Goal: Information Seeking & Learning: Learn about a topic

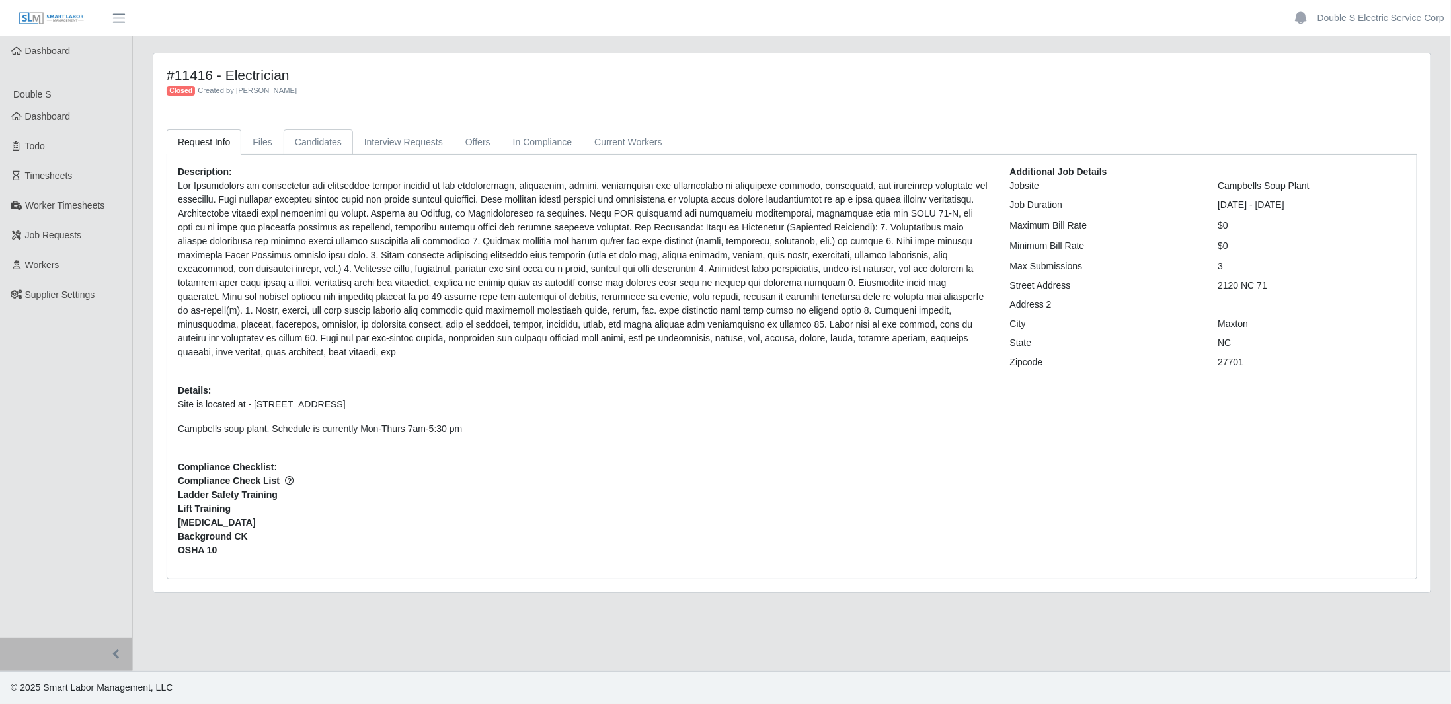
click at [303, 144] on link "Candidates" at bounding box center [318, 143] width 69 height 26
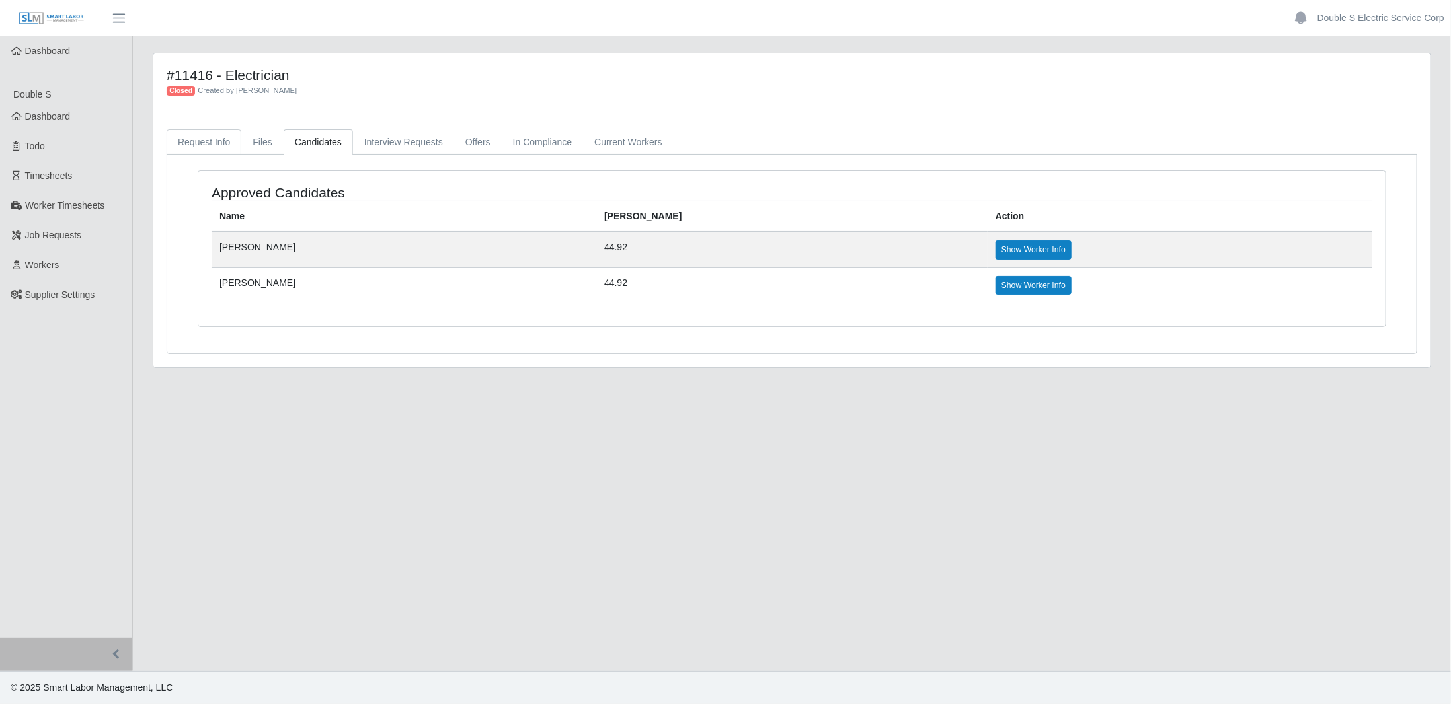
click at [191, 139] on link "Request Info" at bounding box center [204, 143] width 75 height 26
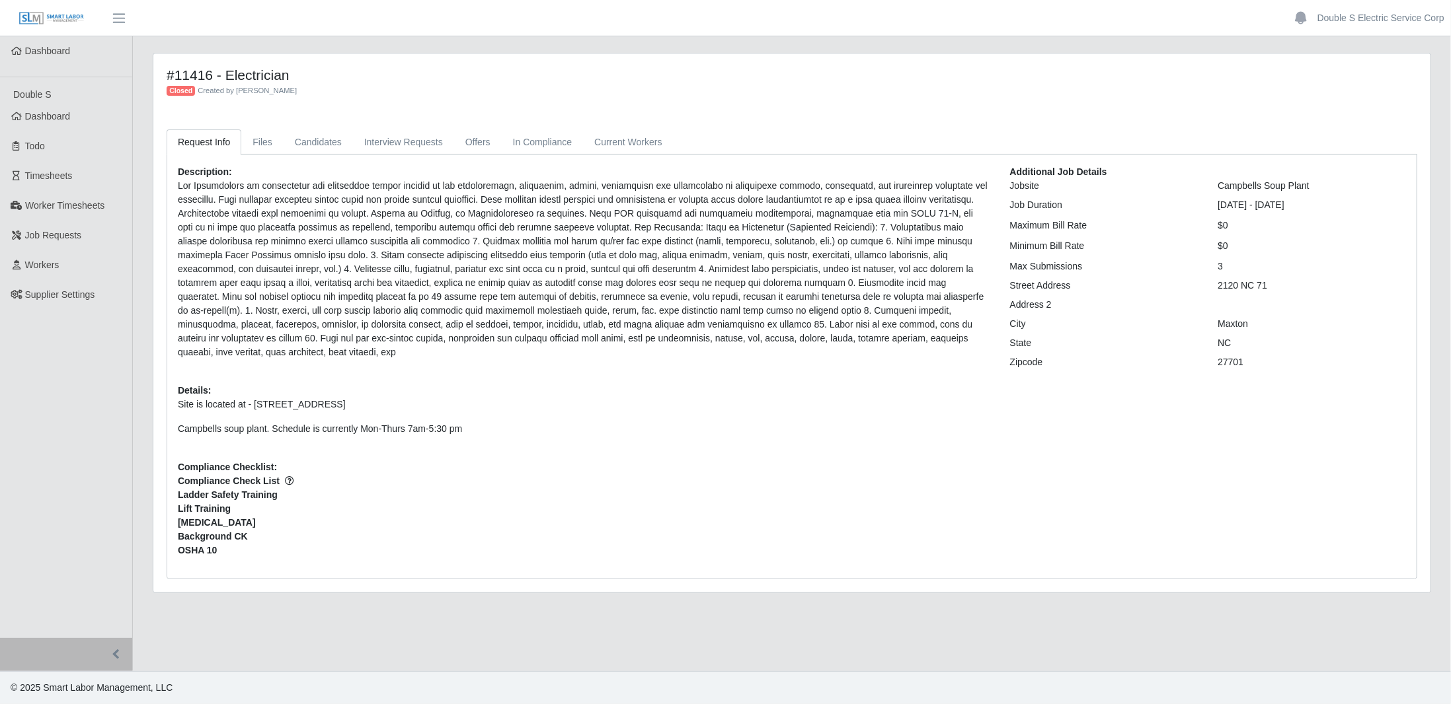
click at [55, 116] on span "Dashboard" at bounding box center [48, 116] width 46 height 11
click at [518, 135] on link "In Compliance" at bounding box center [543, 143] width 82 height 26
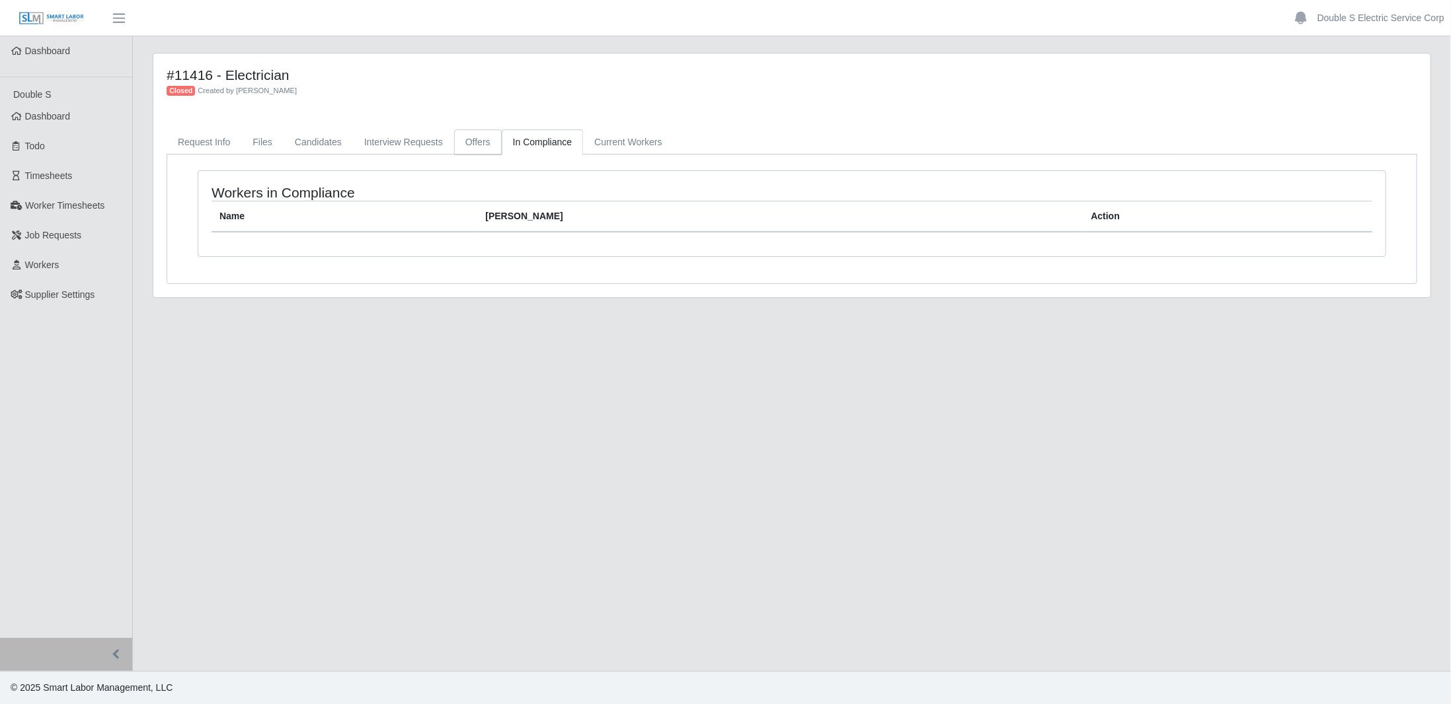
click at [457, 143] on link "Offers" at bounding box center [478, 143] width 48 height 26
click at [396, 147] on link "Interview Requests" at bounding box center [403, 143] width 101 height 26
click at [326, 141] on link "Candidates" at bounding box center [318, 143] width 69 height 26
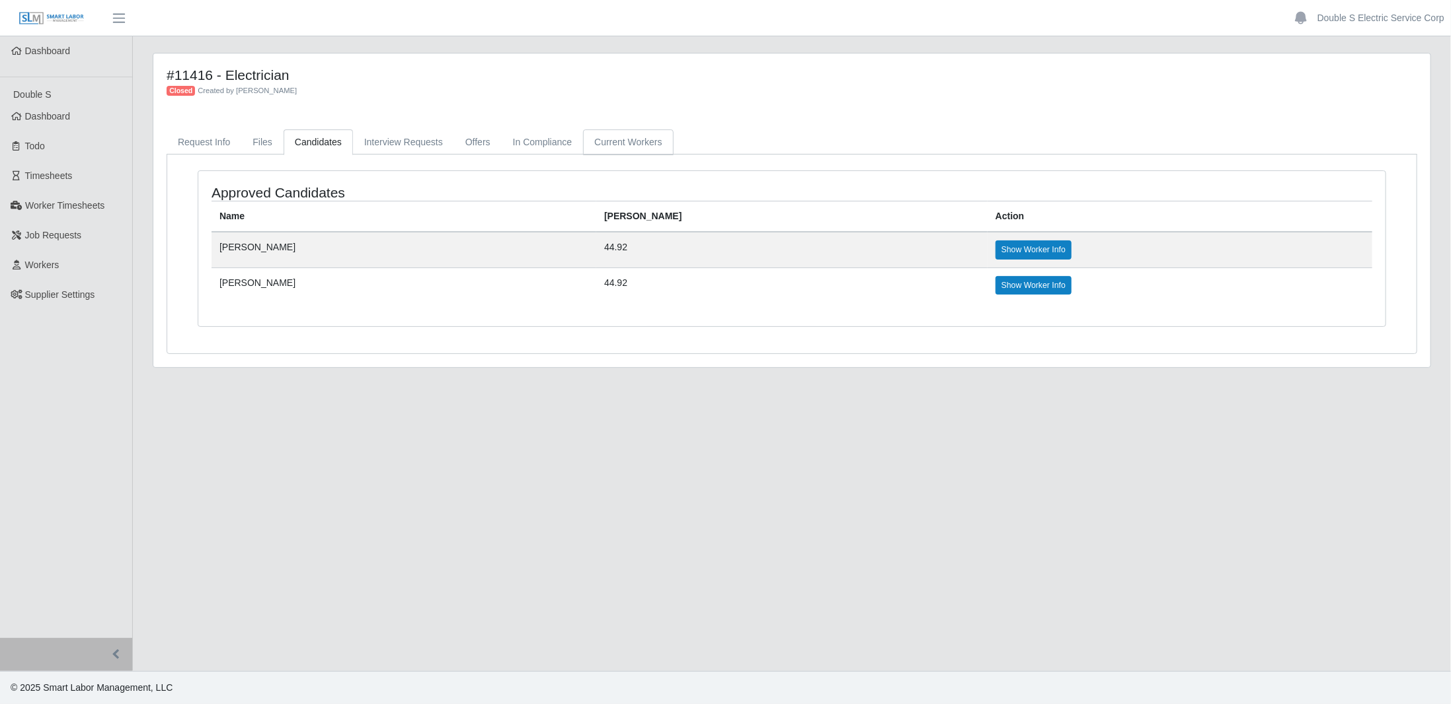
click at [606, 144] on link "Current Workers" at bounding box center [628, 143] width 90 height 26
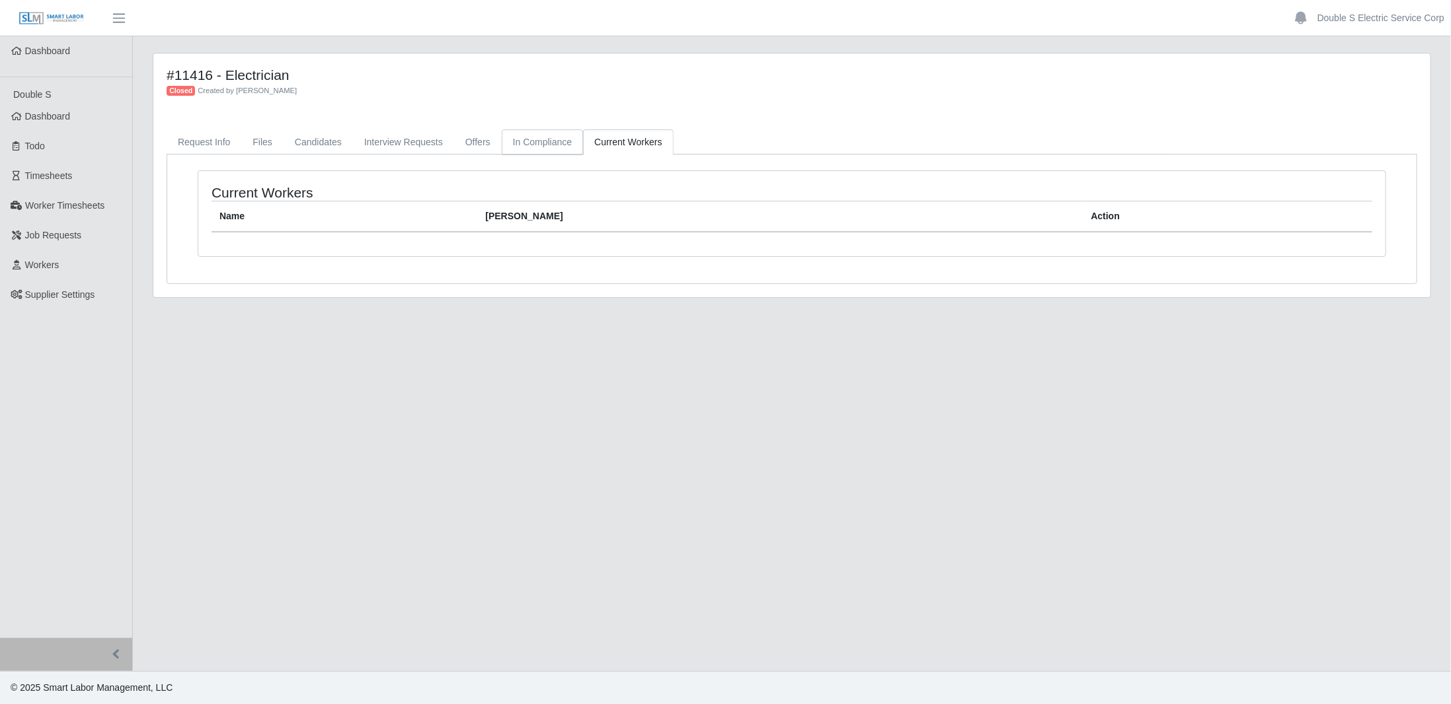
click at [516, 136] on link "In Compliance" at bounding box center [543, 143] width 82 height 26
click at [211, 139] on link "Request Info" at bounding box center [204, 143] width 75 height 26
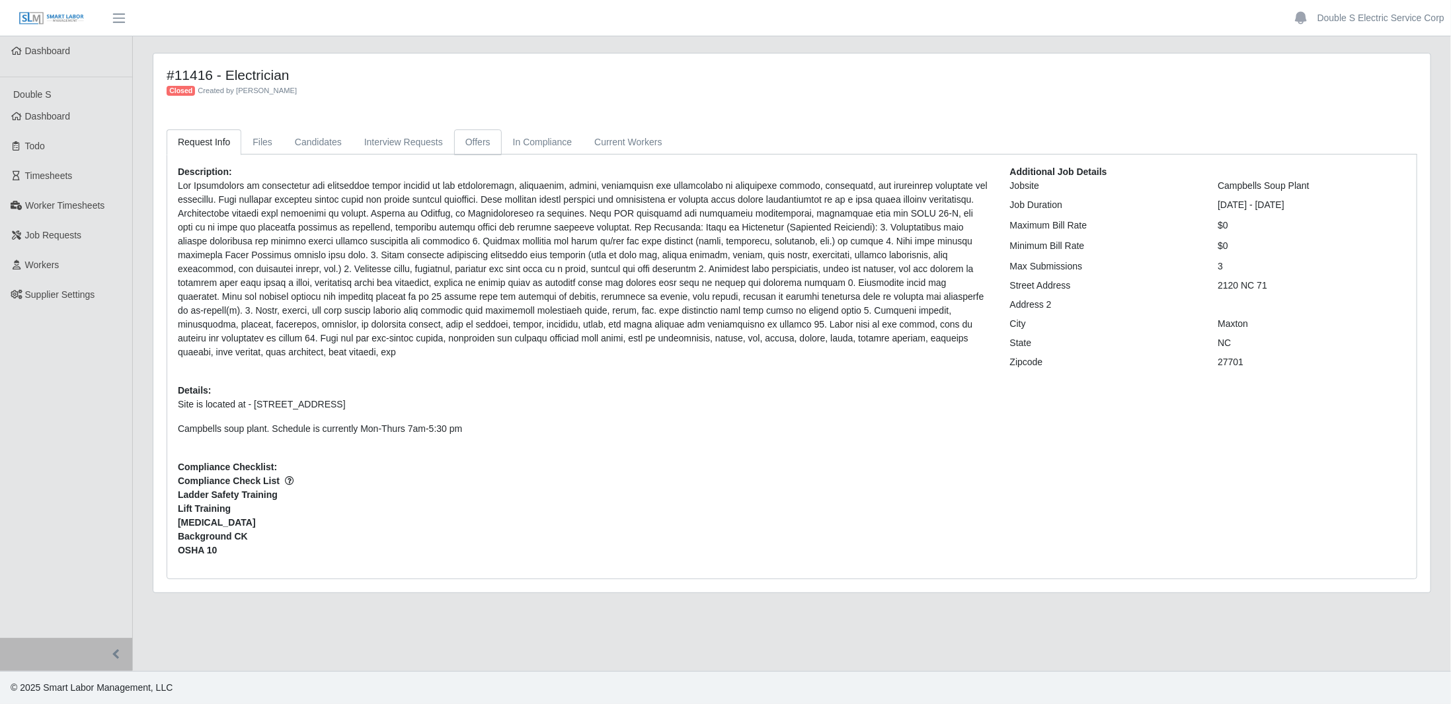
click at [464, 135] on link "Offers" at bounding box center [478, 143] width 48 height 26
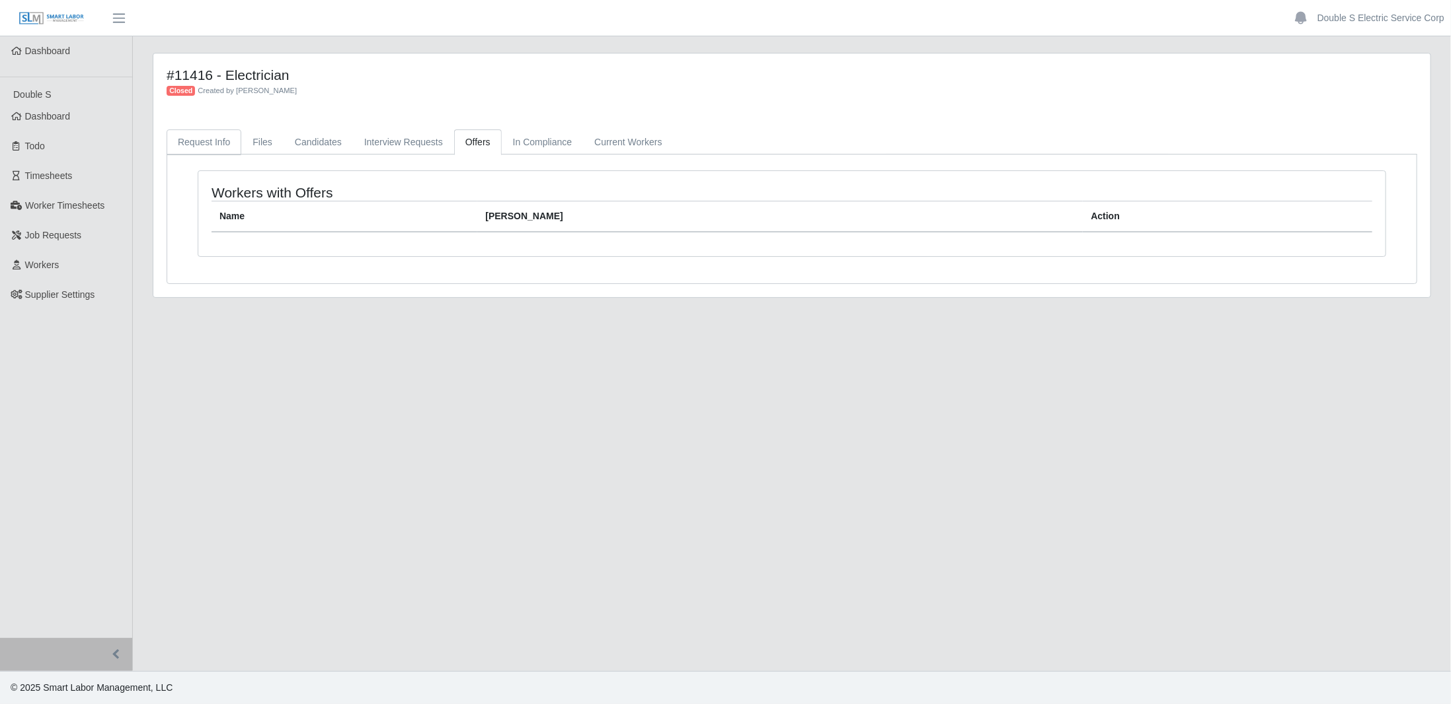
click at [223, 143] on link "Request Info" at bounding box center [204, 143] width 75 height 26
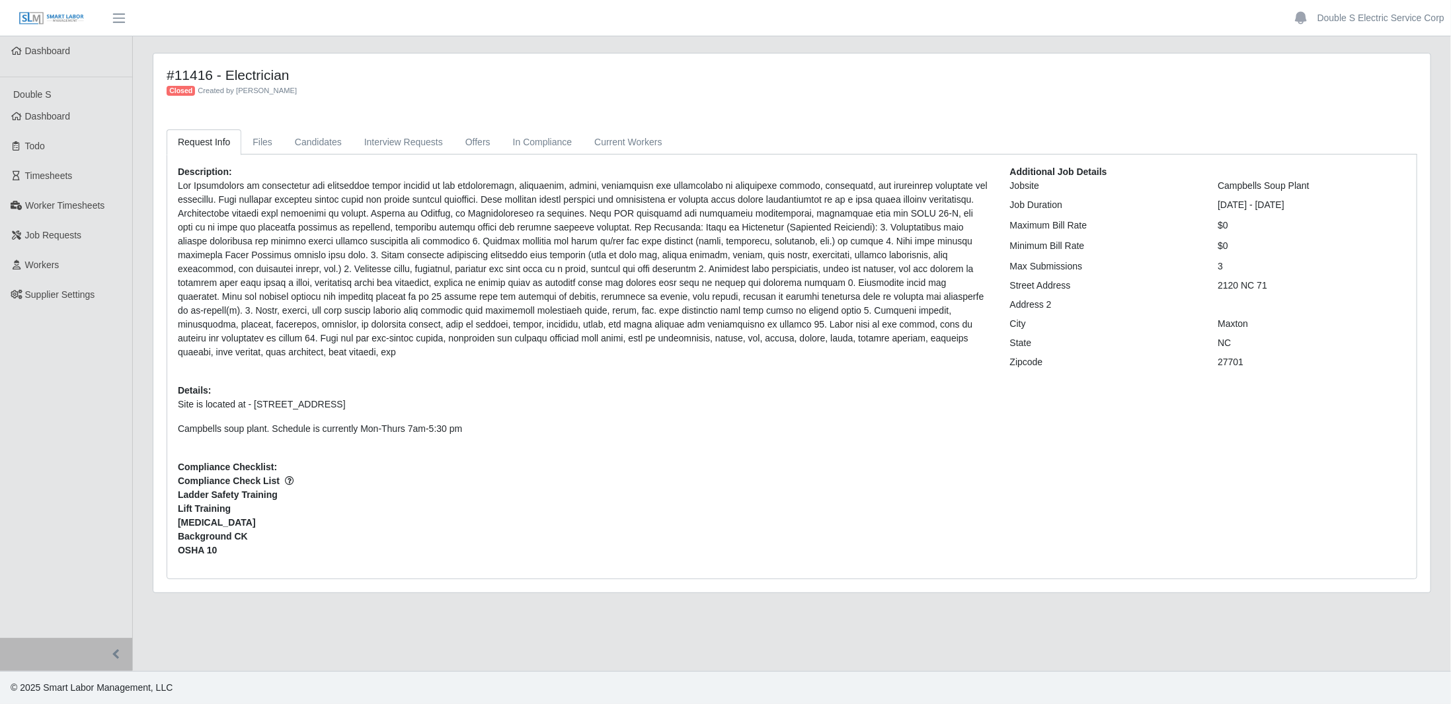
click at [182, 422] on p "Campbells soup plant. Schedule is currently Mon-Thurs 7am-5:30 pm" at bounding box center [584, 429] width 812 height 14
click at [175, 412] on div "Description: Details: Site is located at - 2120 NC 71 Maxton N.C Campbells soup…" at bounding box center [584, 366] width 832 height 403
drag, startPoint x: 180, startPoint y: 413, endPoint x: 219, endPoint y: 410, distance: 39.1
click at [219, 422] on p "Campbells soup plant. Schedule is currently Mon-Thurs 7am-5:30 pm" at bounding box center [584, 429] width 812 height 14
click at [204, 434] on div "Description: Details: Site is located at - 2120 NC 71 Maxton N.C Campbells soup…" at bounding box center [584, 366] width 832 height 403
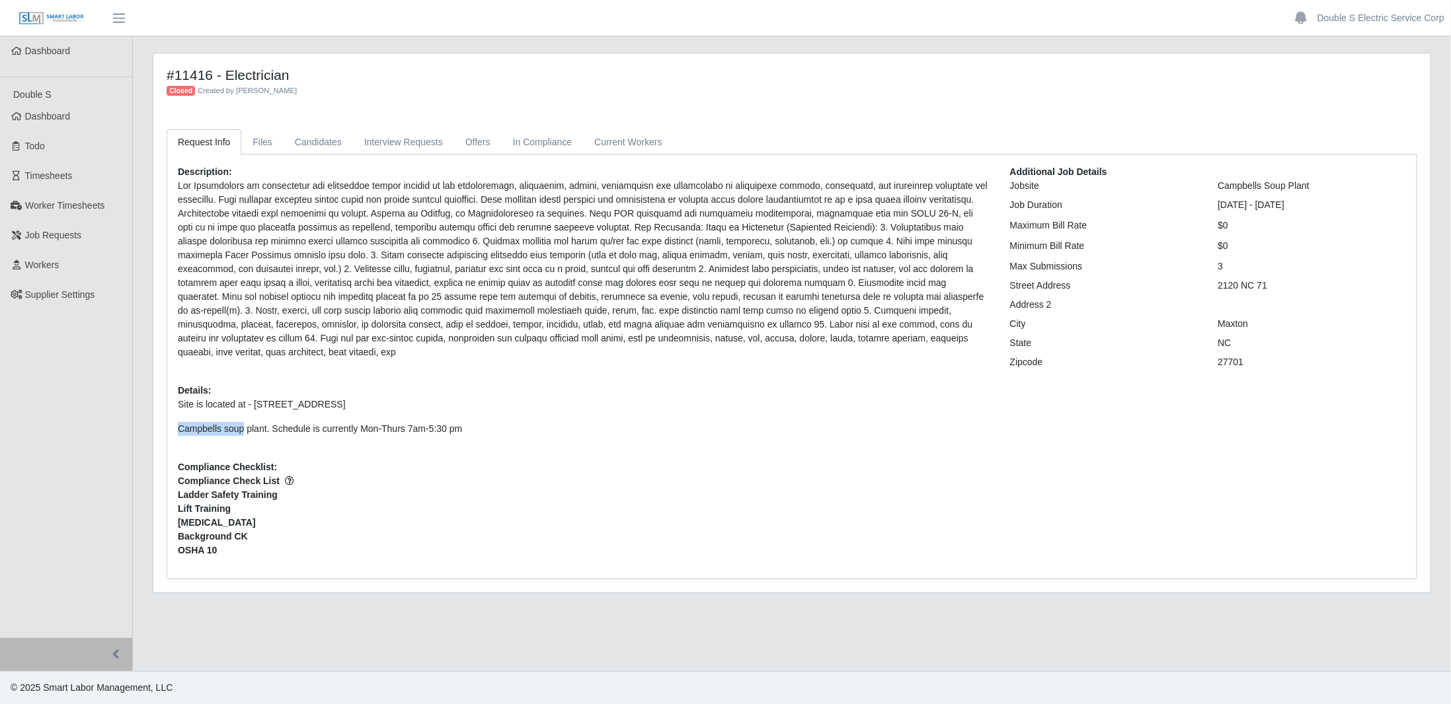
drag, startPoint x: 177, startPoint y: 413, endPoint x: 241, endPoint y: 416, distance: 64.2
click at [241, 422] on p "Campbells soup plant. Schedule is currently Mon-Thurs 7am-5:30 pm" at bounding box center [584, 429] width 812 height 14
copy p "Campbells soup plant"
